Goal: Obtain resource: Download file/media

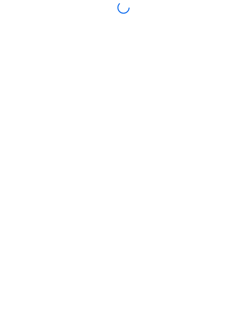
click at [140, 209] on div at bounding box center [124, 155] width 244 height 306
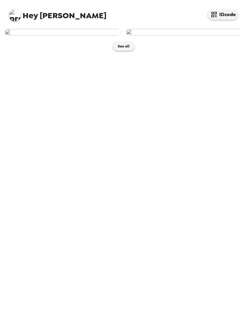
click at [98, 36] on img at bounding box center [63, 32] width 116 height 7
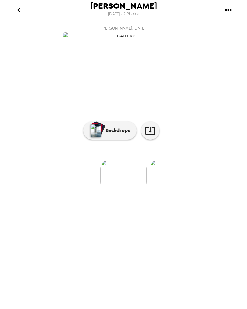
click at [123, 140] on button "Backdrops" at bounding box center [109, 130] width 53 height 18
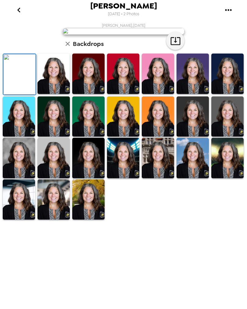
scroll to position [61, 0]
click at [54, 220] on img at bounding box center [53, 200] width 32 height 40
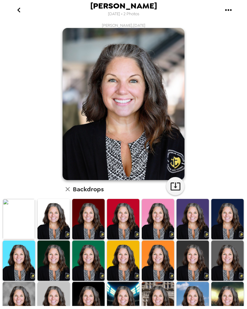
scroll to position [0, 0]
click at [176, 188] on icon "button" at bounding box center [175, 187] width 10 height 8
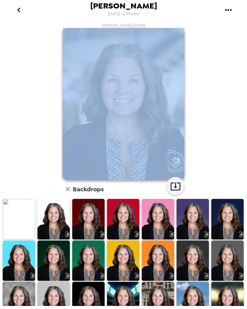
click at [161, 99] on img at bounding box center [123, 104] width 122 height 152
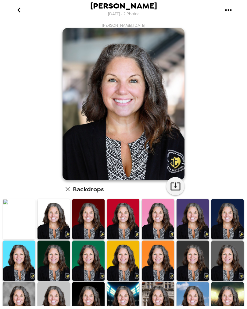
click at [232, 11] on icon "gallery menu" at bounding box center [228, 10] width 10 height 10
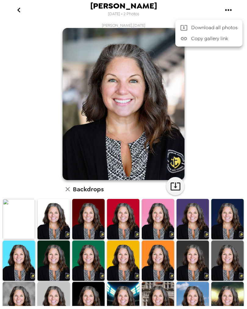
click at [225, 27] on span "Download all photos" at bounding box center [214, 27] width 46 height 7
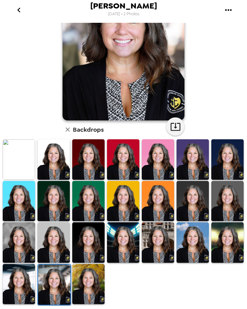
scroll to position [60, 0]
click at [29, 242] on img at bounding box center [19, 243] width 32 height 40
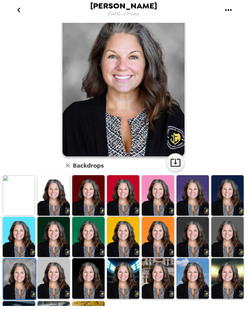
scroll to position [25, 0]
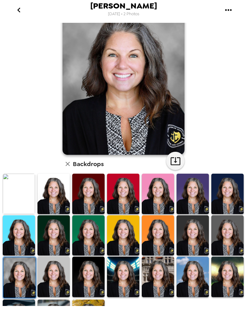
click at [58, 279] on img at bounding box center [53, 277] width 32 height 40
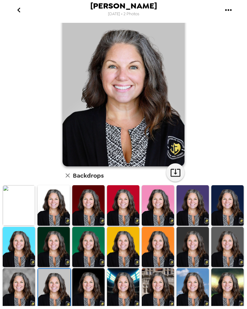
scroll to position [17, 0]
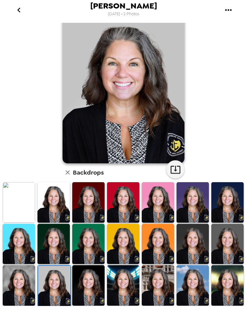
click at [92, 296] on img at bounding box center [88, 285] width 32 height 40
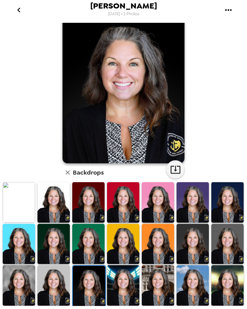
click at [125, 287] on img at bounding box center [123, 285] width 32 height 40
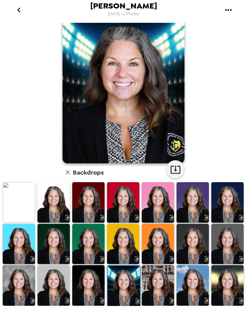
click at [157, 287] on img at bounding box center [158, 285] width 32 height 40
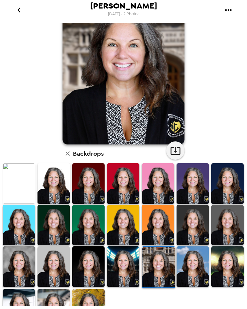
scroll to position [37, 0]
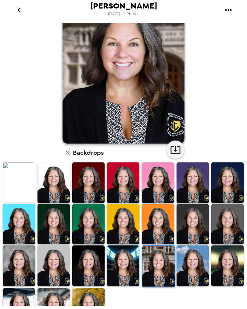
click at [24, 304] on img at bounding box center [19, 309] width 32 height 40
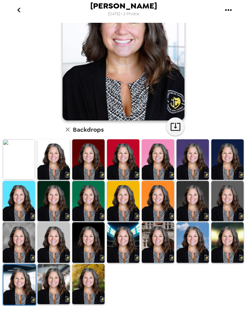
scroll to position [60, 0]
click at [59, 282] on img at bounding box center [53, 284] width 32 height 40
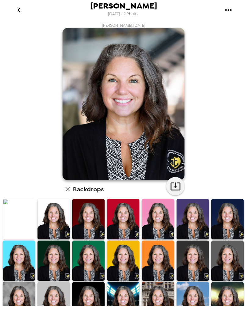
scroll to position [0, 0]
click at [178, 188] on icon "button" at bounding box center [175, 186] width 11 height 11
click at [61, 223] on img at bounding box center [53, 219] width 32 height 40
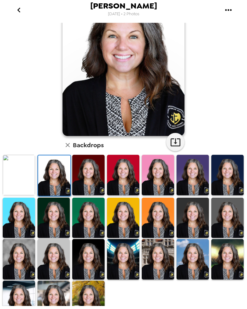
scroll to position [45, 0]
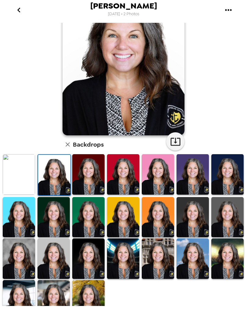
click at [90, 268] on img at bounding box center [88, 259] width 32 height 40
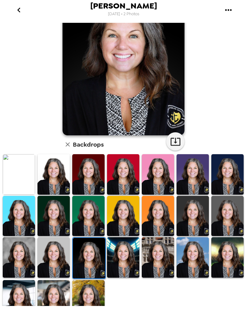
click at [177, 143] on icon "button" at bounding box center [175, 141] width 11 height 11
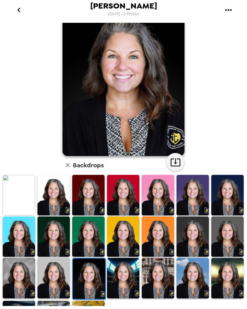
scroll to position [30, 0]
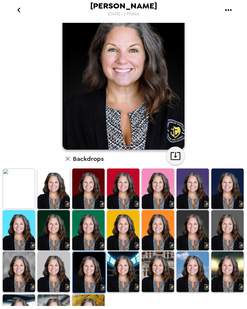
click at [197, 239] on img at bounding box center [192, 230] width 32 height 40
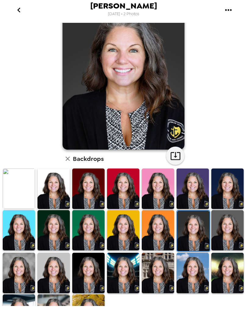
click at [174, 161] on icon "button" at bounding box center [175, 156] width 11 height 11
click at [227, 239] on img at bounding box center [227, 230] width 32 height 40
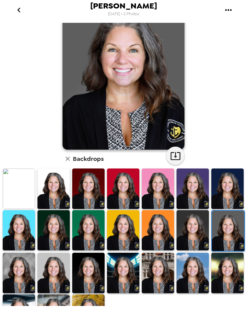
click at [175, 159] on icon "button" at bounding box center [175, 156] width 11 height 11
click at [30, 270] on img at bounding box center [19, 273] width 32 height 40
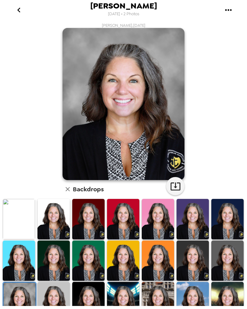
click at [176, 189] on icon "button" at bounding box center [175, 186] width 11 height 11
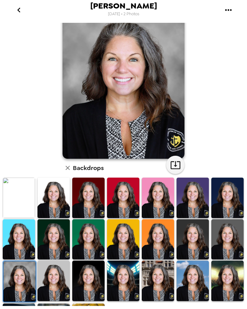
scroll to position [38, 0]
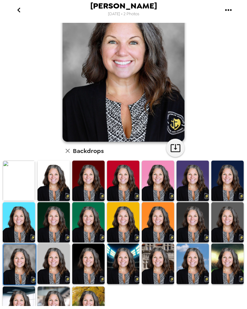
click at [55, 279] on img at bounding box center [53, 264] width 32 height 40
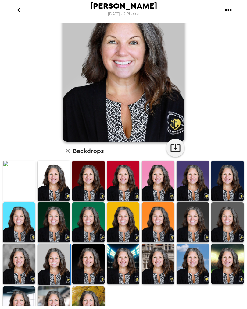
click at [177, 152] on icon "button" at bounding box center [175, 148] width 10 height 8
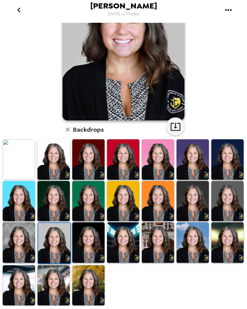
scroll to position [60, 0]
click at [135, 210] on img at bounding box center [123, 201] width 32 height 40
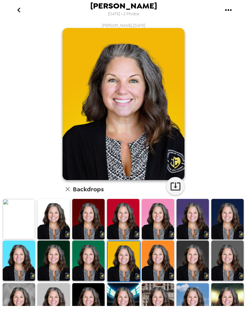
scroll to position [0, 0]
click at [178, 191] on icon "button" at bounding box center [175, 187] width 10 height 8
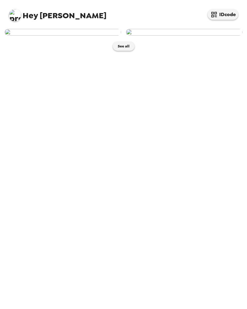
click at [204, 36] on img at bounding box center [184, 32] width 116 height 7
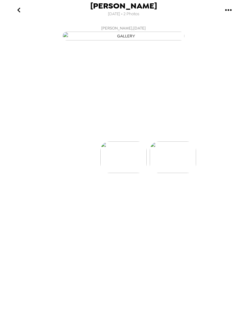
scroll to position [0, 49]
